Goal: Navigation & Orientation: Find specific page/section

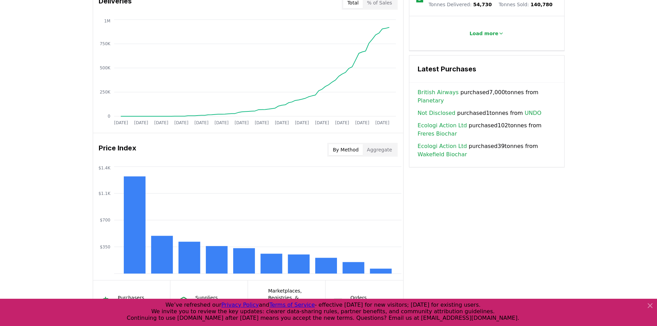
scroll to position [449, 0]
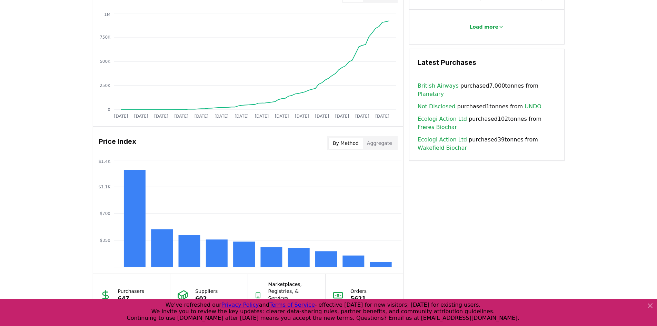
click at [444, 90] on link "Planetary" at bounding box center [431, 94] width 26 height 8
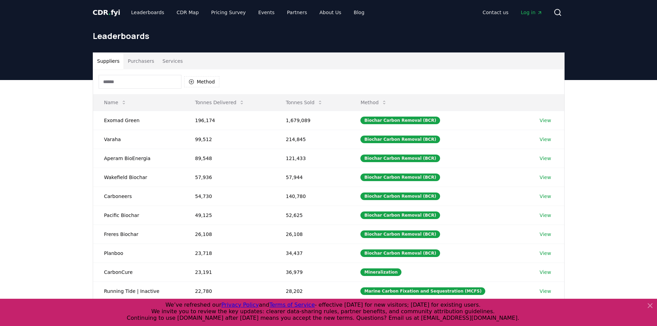
click at [528, 12] on span "Log in" at bounding box center [531, 12] width 21 height 7
